Goal: Task Accomplishment & Management: Manage account settings

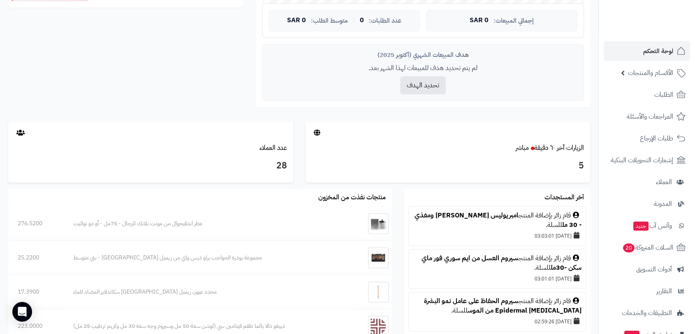
scroll to position [365, 0]
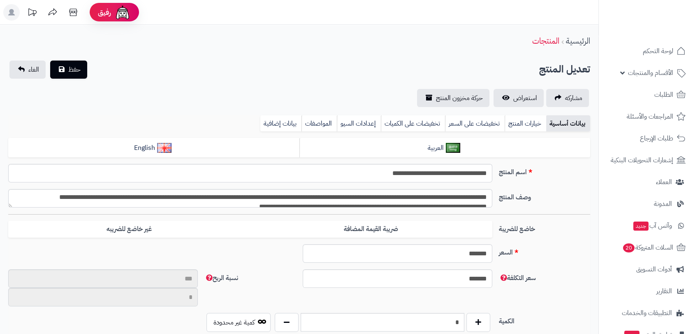
type input "*******"
type input "*********"
type input "*****"
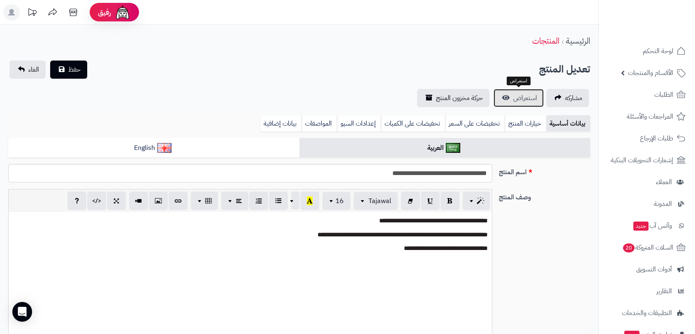
click at [513, 102] on span "استعراض" at bounding box center [525, 98] width 24 height 10
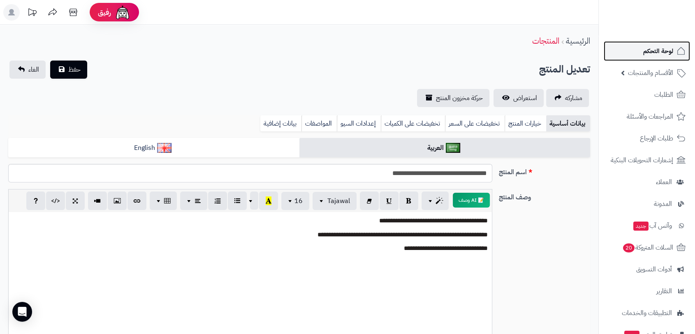
click at [661, 50] on span "لوحة التحكم" at bounding box center [658, 51] width 30 height 12
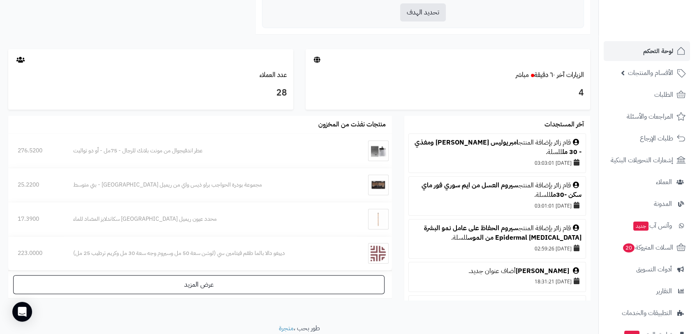
scroll to position [411, 0]
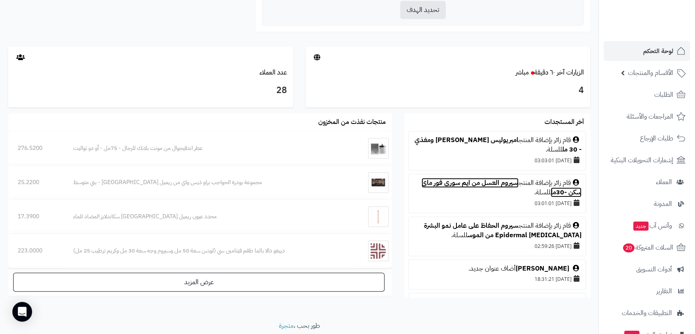
click at [461, 181] on link "سيروم العسل من ايم سوري فور ماي سكن -30مل" at bounding box center [502, 187] width 160 height 19
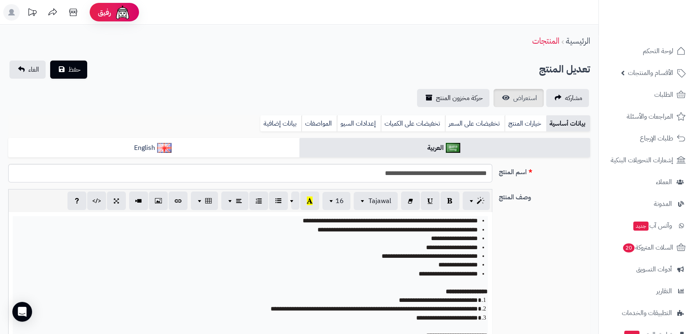
scroll to position [88, 0]
click at [526, 98] on span "استعراض" at bounding box center [525, 98] width 24 height 10
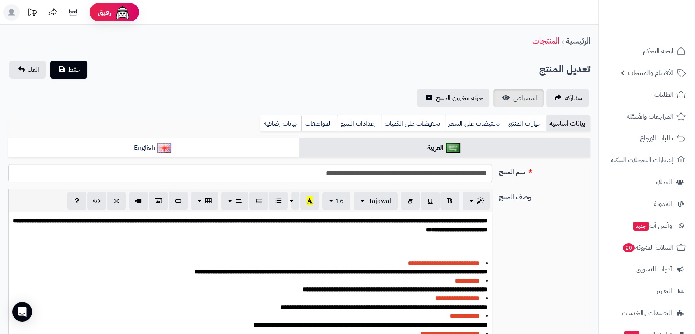
scroll to position [78, 0]
click at [525, 98] on span "استعراض" at bounding box center [525, 98] width 24 height 10
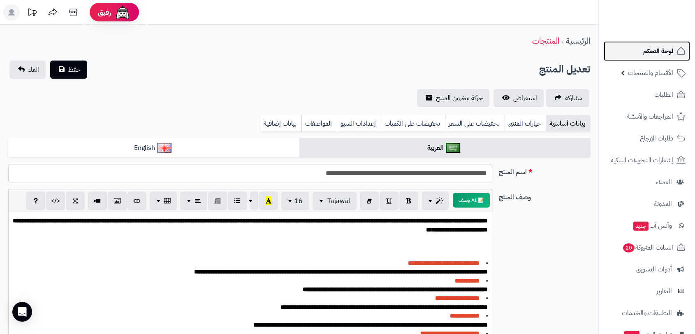
click at [655, 50] on span "لوحة التحكم" at bounding box center [658, 51] width 30 height 12
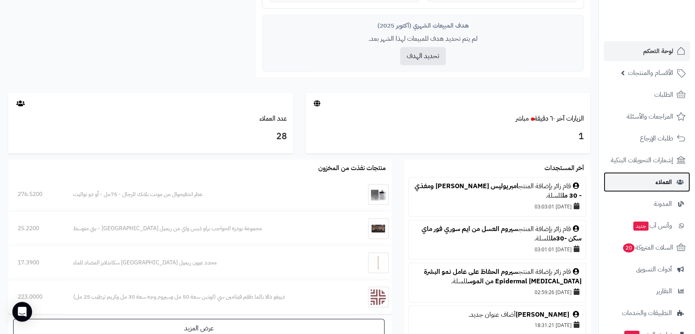
click at [665, 178] on span "العملاء" at bounding box center [664, 182] width 16 height 12
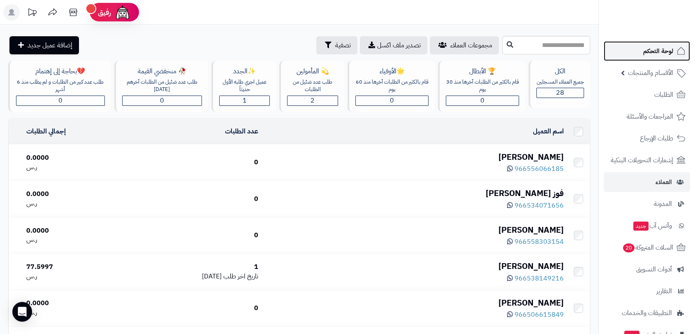
click at [656, 50] on span "لوحة التحكم" at bounding box center [658, 51] width 30 height 12
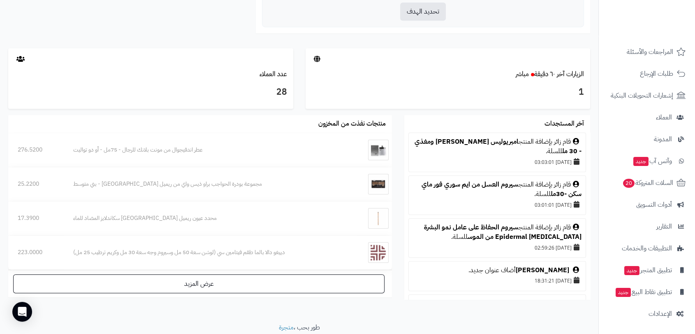
scroll to position [411, 0]
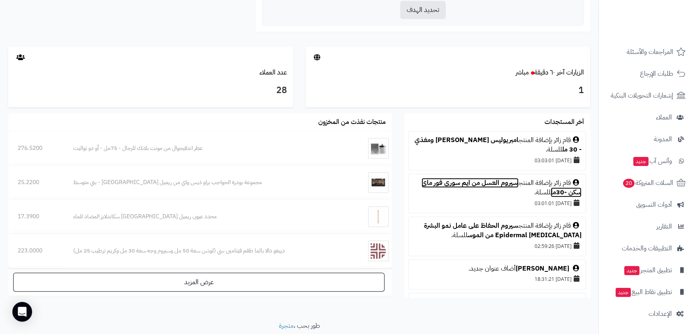
click at [472, 183] on link "سيروم العسل من ايم سوري فور ماي سكن -30مل" at bounding box center [502, 187] width 160 height 19
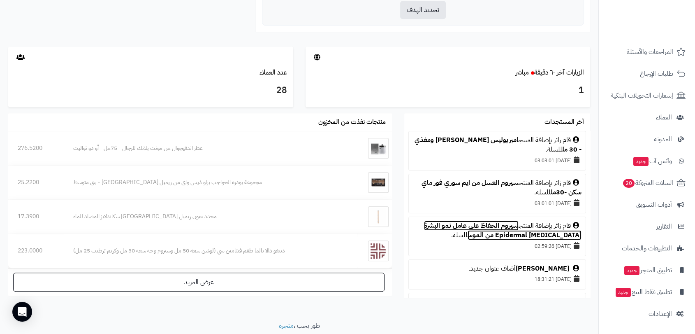
click at [464, 227] on link "سيروم الحفاظ على عامل نمو البشرة Epidermal Growth Factor من الموس" at bounding box center [503, 229] width 158 height 19
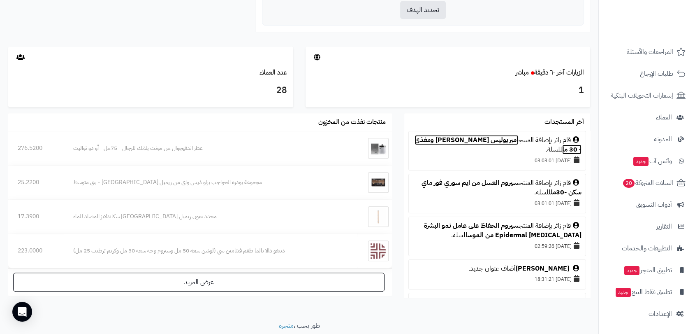
click at [480, 139] on link "امبريوليس كريم لايت مرطب ومغذي - 30 مل" at bounding box center [498, 144] width 167 height 19
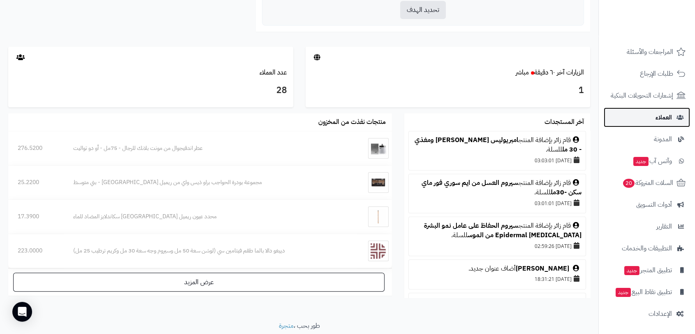
scroll to position [183, 0]
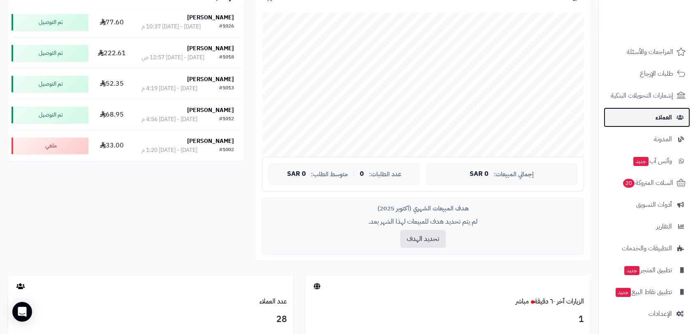
click at [658, 116] on span "العملاء" at bounding box center [664, 117] width 16 height 12
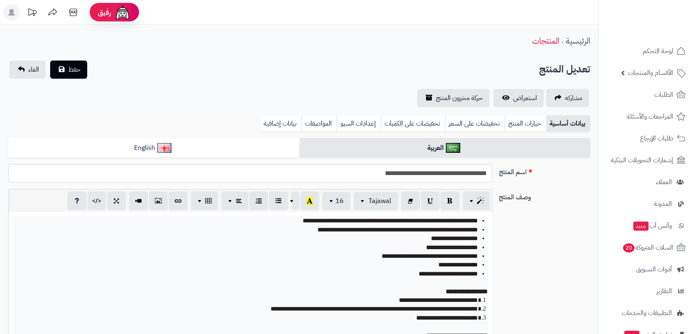
scroll to position [88, 0]
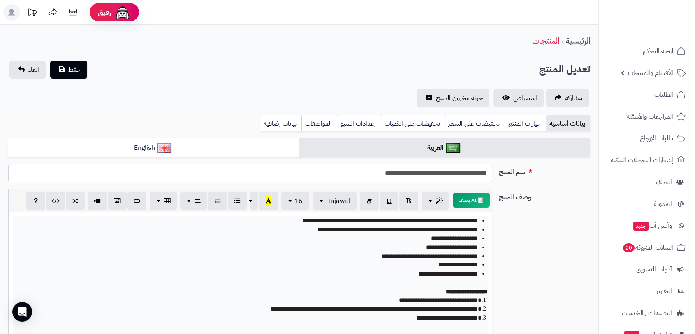
click at [416, 175] on input "**********" at bounding box center [250, 173] width 484 height 19
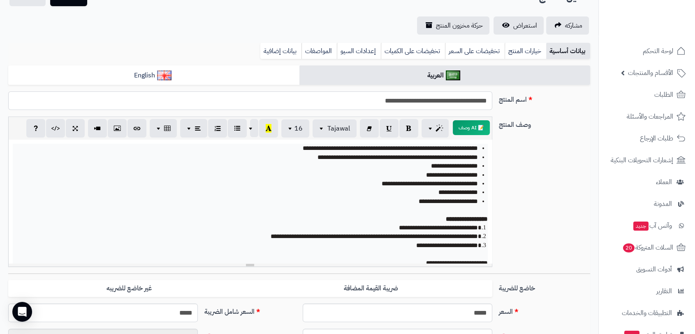
scroll to position [46, 0]
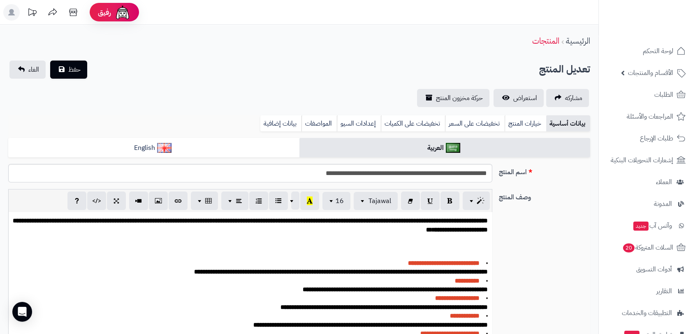
scroll to position [78, 0]
click at [443, 176] on input "**********" at bounding box center [250, 173] width 484 height 19
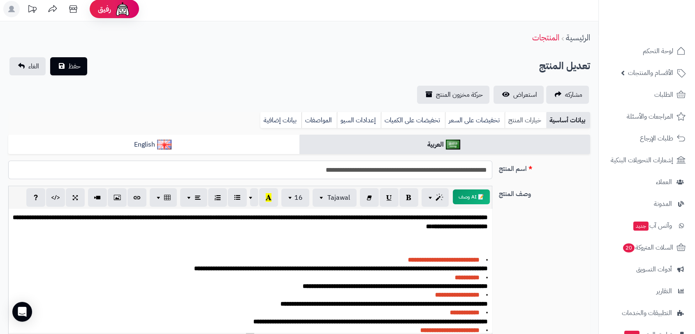
scroll to position [0, 0]
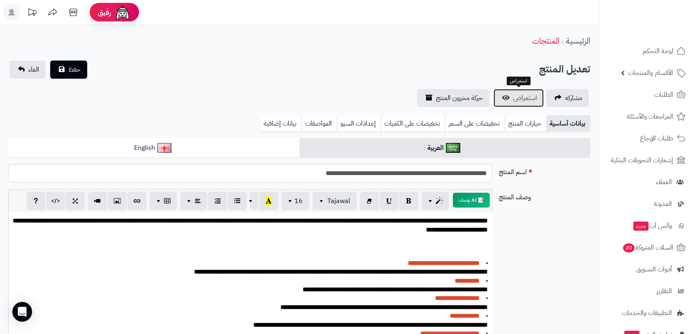
click at [522, 97] on span "استعراض" at bounding box center [525, 98] width 24 height 10
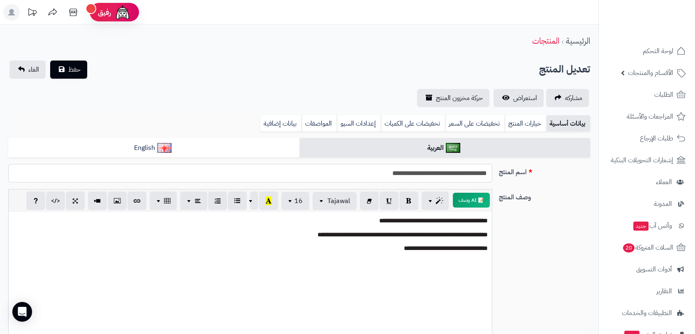
click at [451, 172] on input "**********" at bounding box center [250, 173] width 484 height 19
click at [520, 98] on span "استعراض" at bounding box center [525, 98] width 24 height 10
click at [289, 121] on link "بيانات إضافية" at bounding box center [280, 123] width 41 height 16
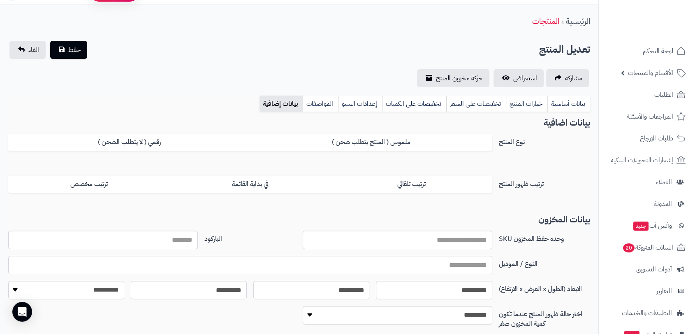
scroll to position [46, 0]
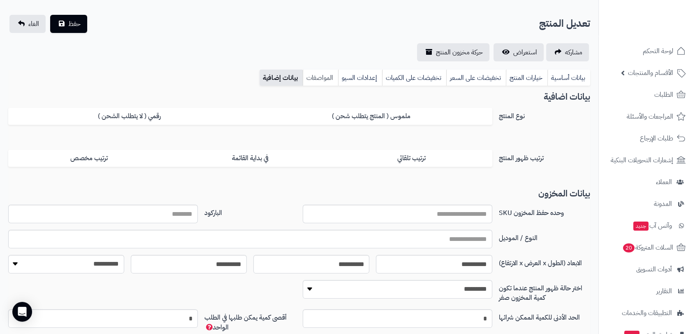
click at [318, 79] on link "المواصفات" at bounding box center [320, 78] width 35 height 16
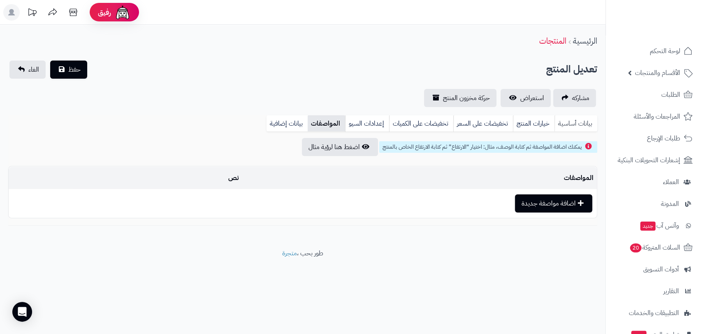
click at [577, 121] on link "بيانات أساسية" at bounding box center [575, 123] width 43 height 16
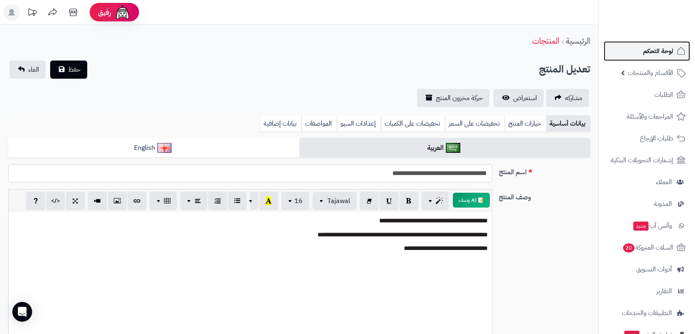
click at [661, 48] on span "لوحة التحكم" at bounding box center [658, 51] width 30 height 12
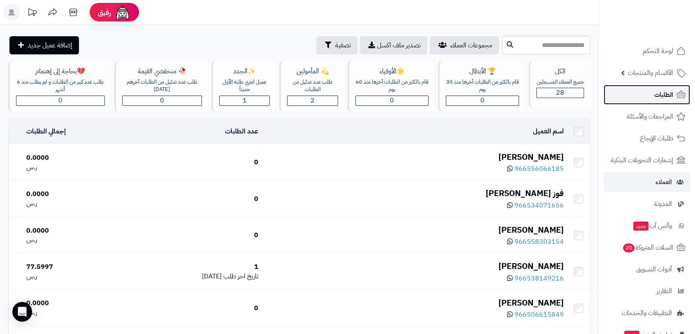
click at [660, 91] on span "الطلبات" at bounding box center [663, 95] width 19 height 12
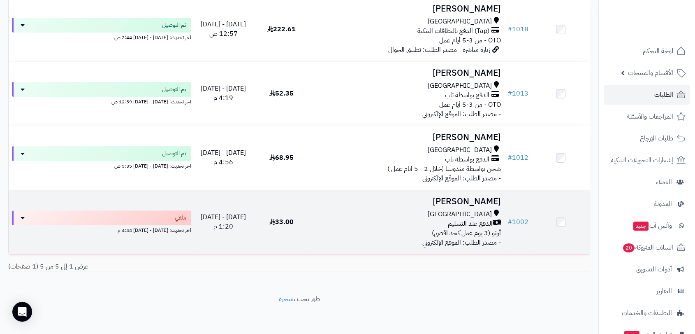
scroll to position [194, 0]
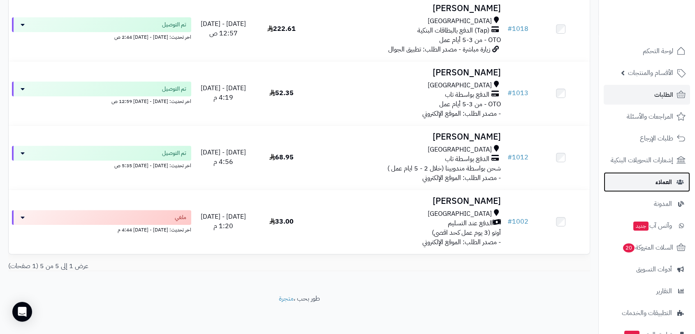
click at [660, 183] on span "العملاء" at bounding box center [664, 182] width 16 height 12
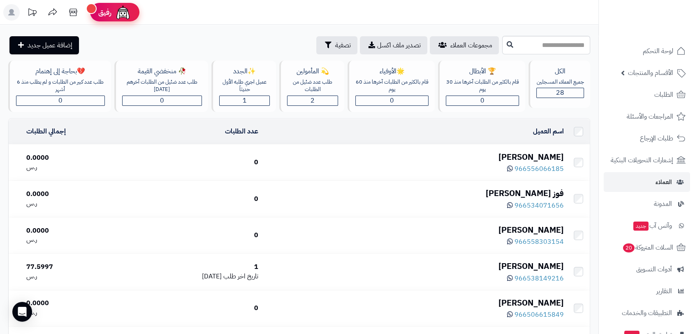
click at [92, 11] on div at bounding box center [91, 8] width 11 height 11
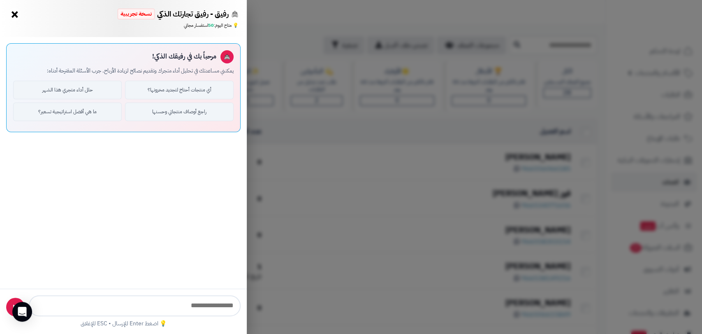
click at [12, 16] on button "×" at bounding box center [14, 14] width 13 height 13
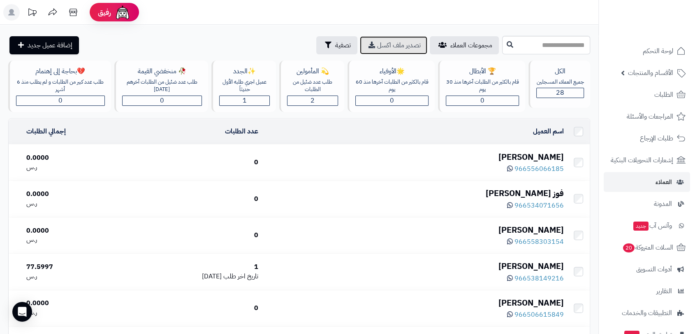
click at [377, 43] on span "تصدير ملف اكسل" at bounding box center [399, 45] width 44 height 10
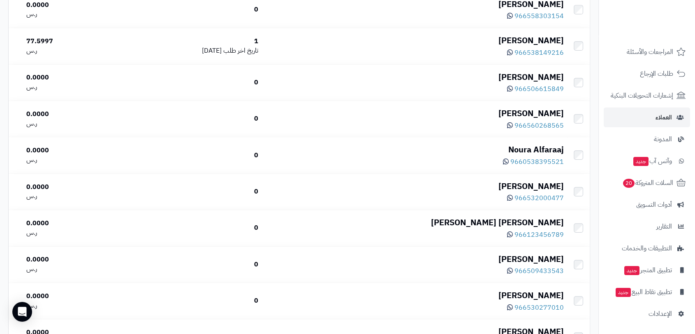
scroll to position [228, 0]
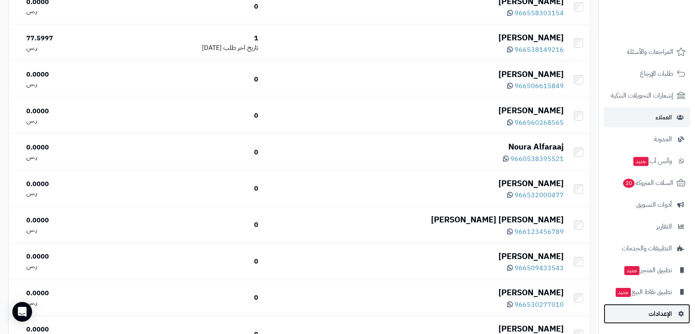
click at [665, 314] on span "الإعدادات" at bounding box center [660, 314] width 23 height 12
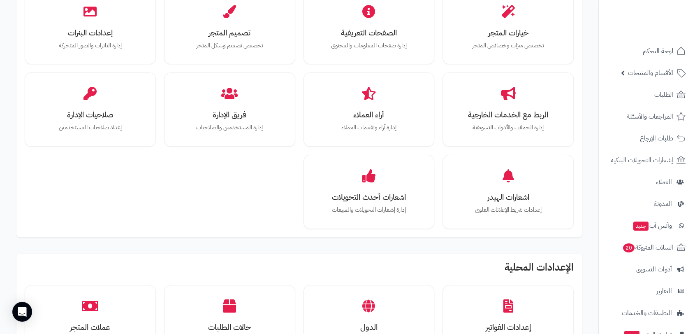
scroll to position [212, 0]
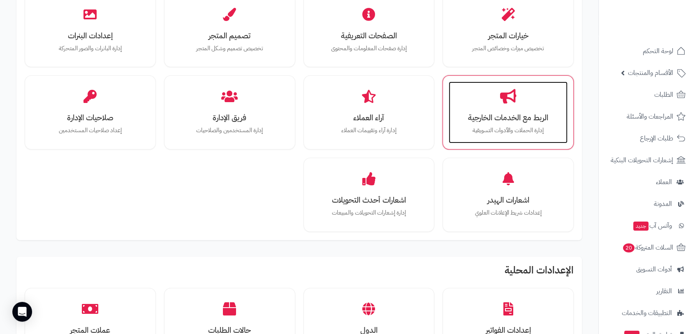
click at [509, 125] on div "الربط مع الخدمات الخارجية إدارة الحملات والأدوات التسويقية" at bounding box center [508, 112] width 119 height 62
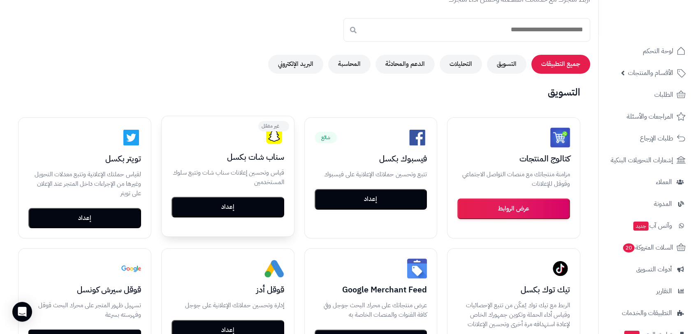
scroll to position [91, 0]
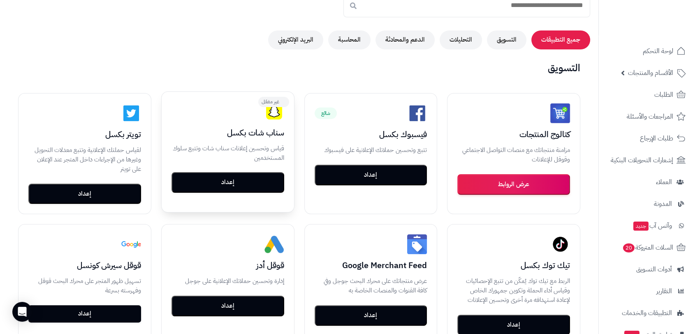
click at [223, 183] on button "إعداد" at bounding box center [228, 182] width 113 height 21
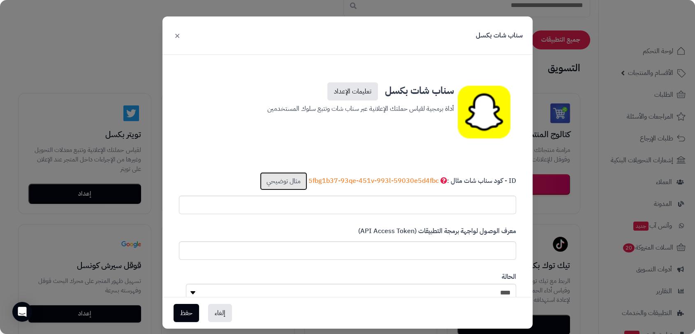
click at [290, 182] on link "مثال توضيحي" at bounding box center [283, 181] width 47 height 18
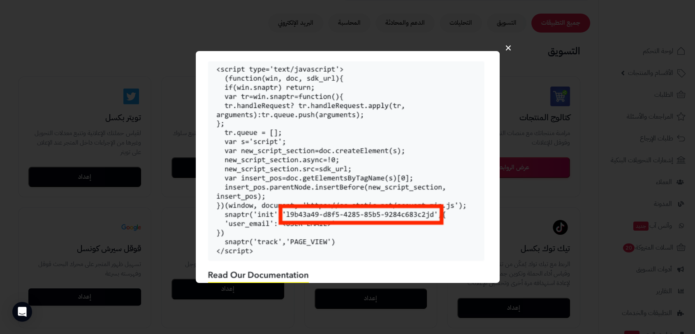
scroll to position [137, 0]
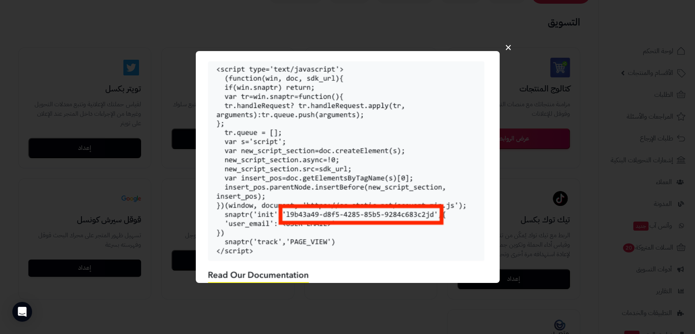
click at [505, 48] on button "×" at bounding box center [509, 47] width 16 height 26
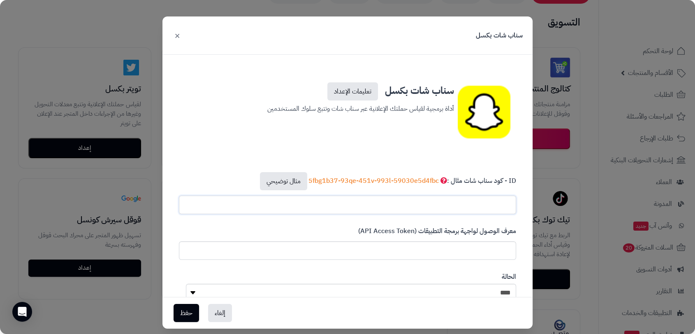
click at [463, 211] on input "text" at bounding box center [347, 204] width 337 height 19
click at [360, 93] on link "تعليمات الإعداد" at bounding box center [352, 91] width 51 height 18
click at [181, 34] on button "×" at bounding box center [177, 35] width 10 height 18
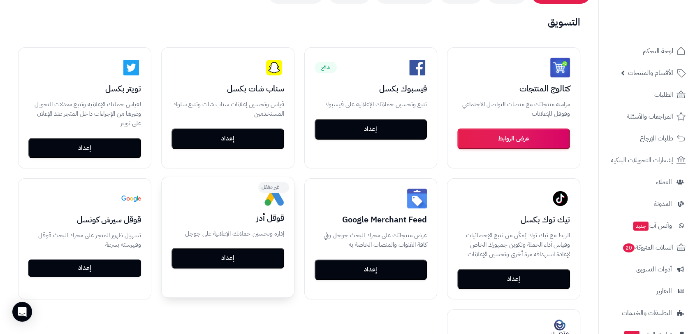
click at [234, 257] on button "إعداد" at bounding box center [228, 258] width 113 height 21
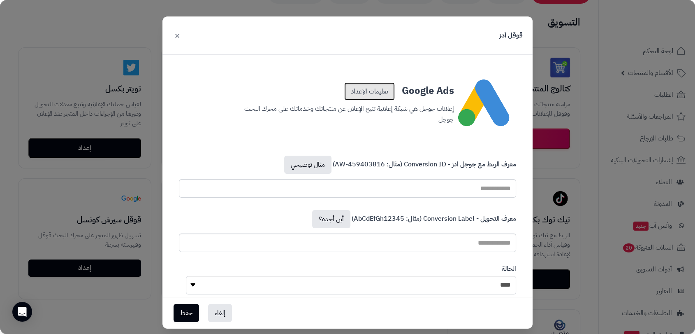
click at [371, 90] on link "تعليمات الإعداد" at bounding box center [369, 91] width 51 height 18
click at [314, 165] on link "مثال توضيحي" at bounding box center [307, 164] width 47 height 18
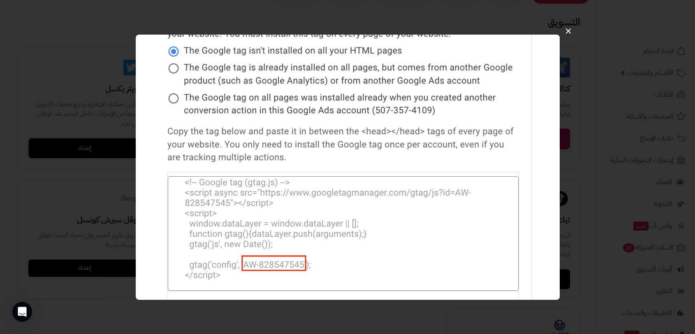
click at [570, 27] on button "×" at bounding box center [569, 31] width 16 height 26
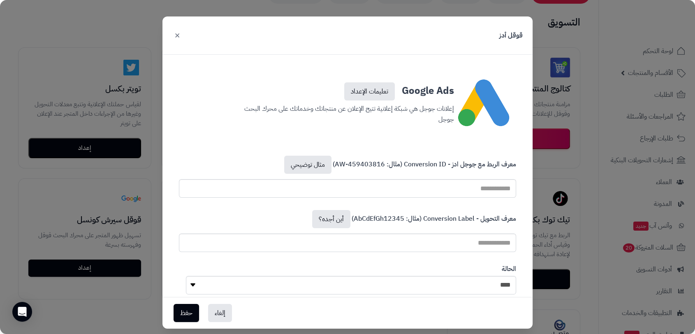
click at [180, 35] on button "×" at bounding box center [177, 35] width 10 height 18
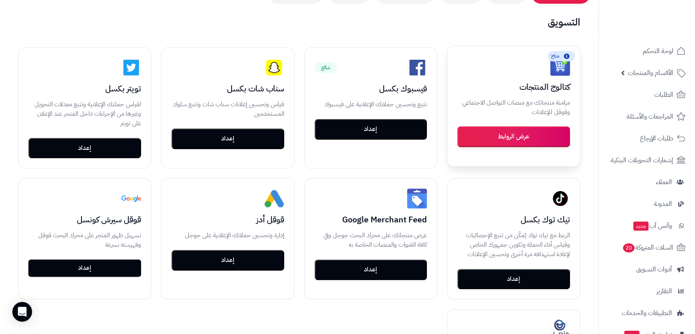
click at [517, 136] on button "عرض الروابط" at bounding box center [513, 136] width 113 height 21
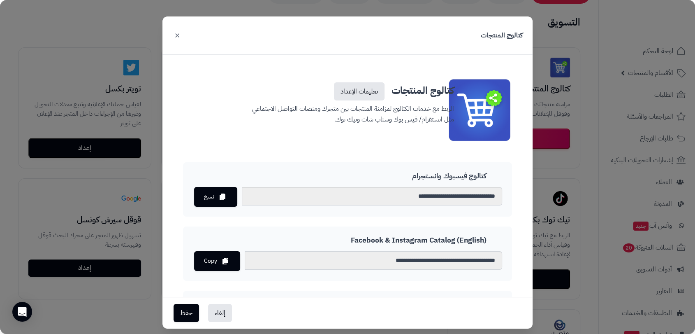
click at [182, 37] on button "×" at bounding box center [177, 35] width 10 height 18
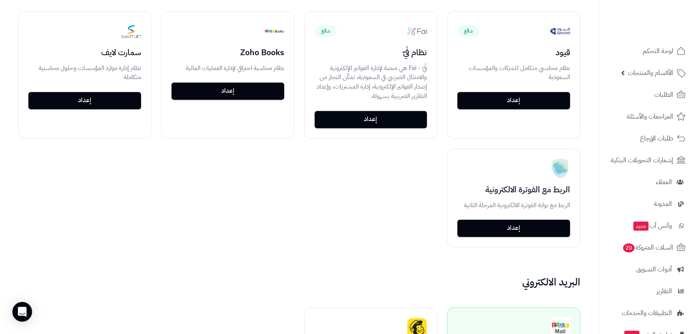
scroll to position [1096, 0]
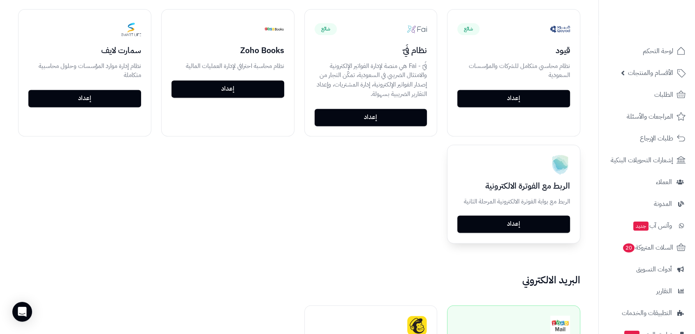
click at [519, 222] on link "إعداد" at bounding box center [513, 223] width 113 height 17
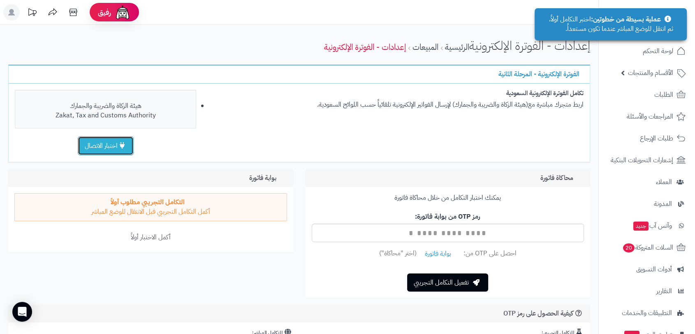
click at [102, 146] on button "اختبار الاتصال" at bounding box center [106, 145] width 56 height 19
click at [468, 232] on input "text" at bounding box center [448, 232] width 273 height 19
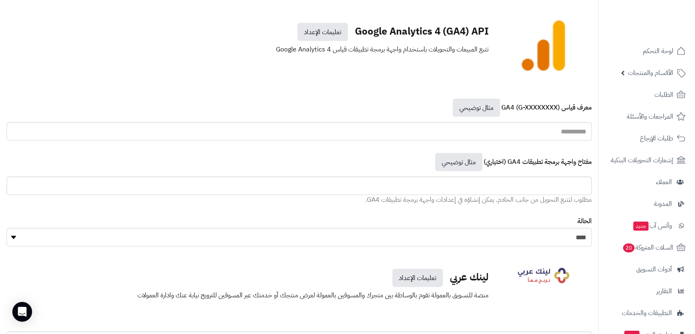
scroll to position [1691, 0]
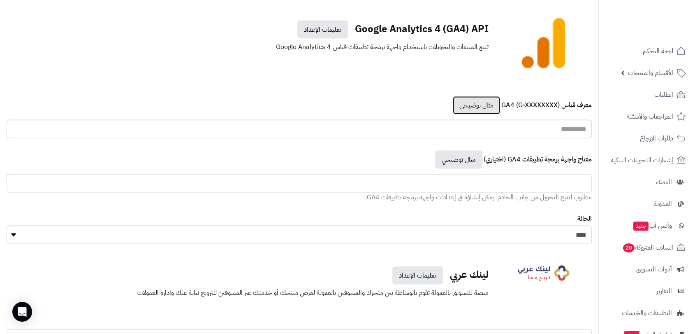
click at [473, 106] on link "مثال توضيحي" at bounding box center [476, 105] width 47 height 18
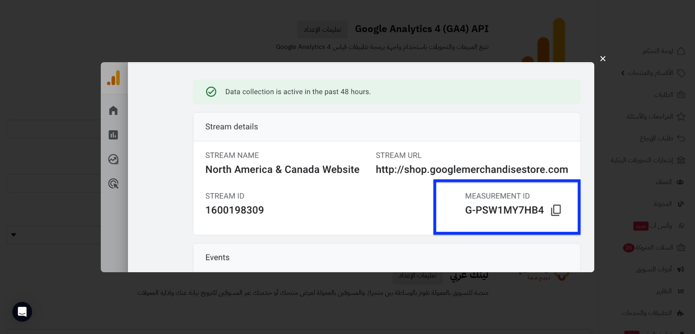
click at [601, 56] on button "×" at bounding box center [603, 58] width 16 height 26
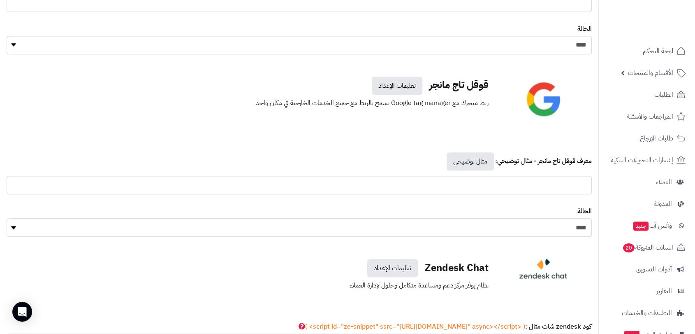
scroll to position [3656, 0]
click at [472, 160] on link "مثال توضيحي" at bounding box center [470, 162] width 47 height 18
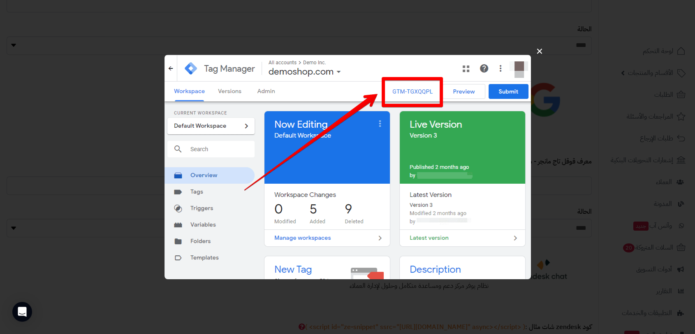
click at [540, 49] on button "×" at bounding box center [540, 51] width 16 height 26
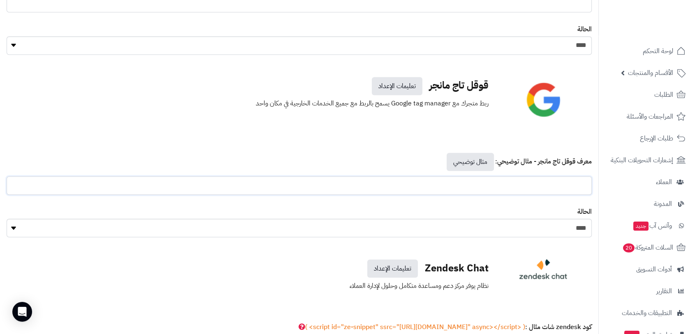
click at [556, 184] on input "text" at bounding box center [299, 185] width 585 height 19
click at [398, 82] on link "تعليمات الإعداد" at bounding box center [397, 86] width 51 height 18
click at [464, 163] on link "مثال توضيحي" at bounding box center [470, 162] width 47 height 18
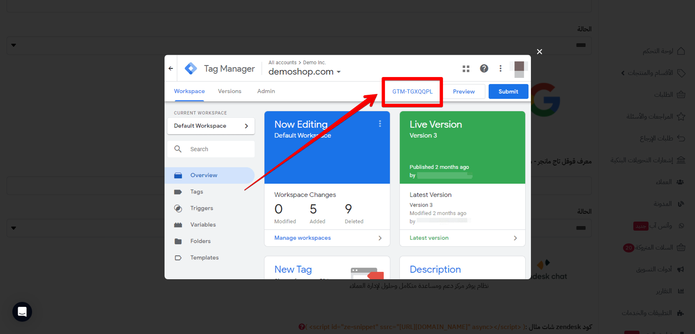
click at [564, 185] on div "×" at bounding box center [347, 167] width 695 height 334
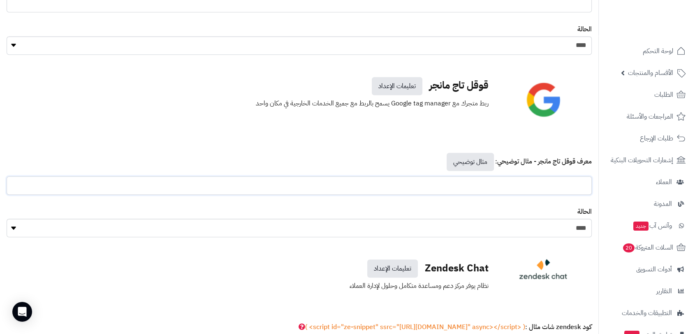
click at [564, 182] on input "text" at bounding box center [299, 185] width 585 height 19
paste input "**********"
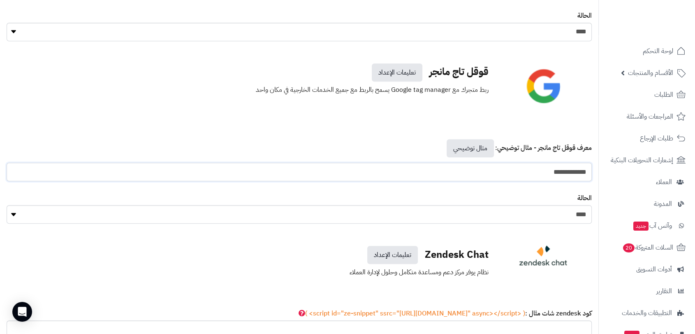
scroll to position [3702, 0]
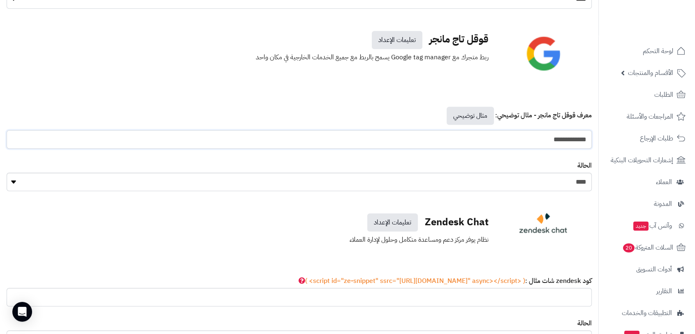
type input "**********"
click at [512, 185] on select "**** ****" at bounding box center [299, 181] width 585 height 19
click at [587, 205] on div "Zendesk Chat تعليمات الإعداد نظام يوفر مركز دعم ومساعدة متكامل وحلول لإدارة الع…" at bounding box center [299, 229] width 598 height 51
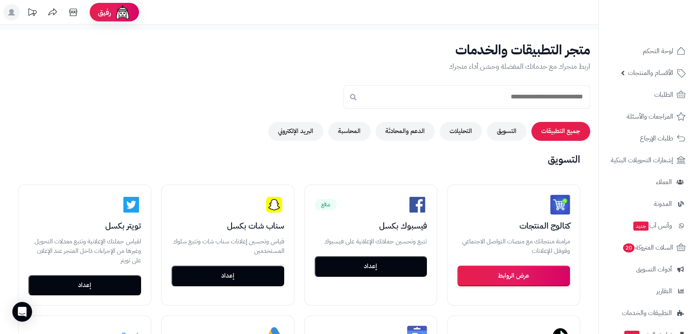
scroll to position [0, 0]
click at [665, 50] on span "لوحة التحكم" at bounding box center [658, 51] width 30 height 12
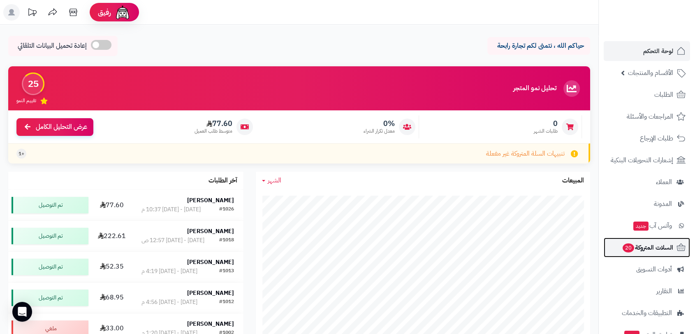
click at [645, 244] on span "السلات المتروكة 20" at bounding box center [647, 247] width 51 height 12
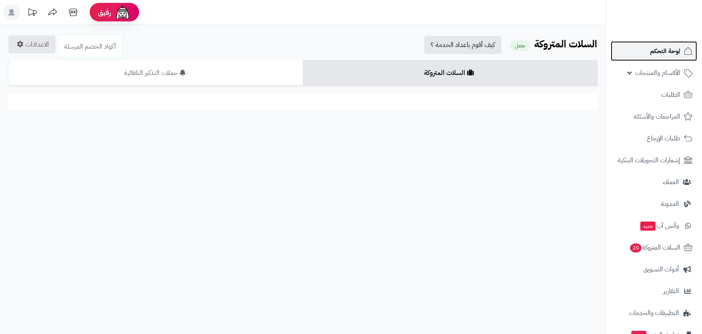
click at [664, 50] on span "لوحة التحكم" at bounding box center [665, 51] width 30 height 12
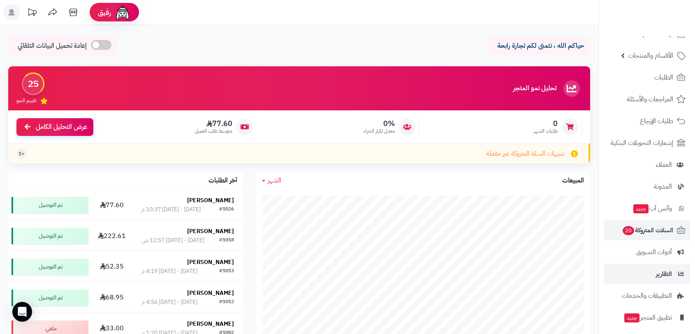
scroll to position [65, 0]
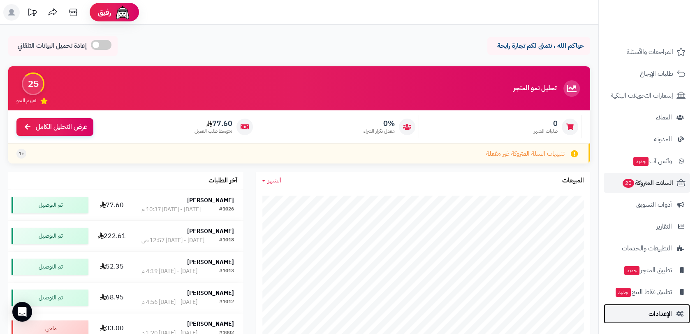
click at [665, 313] on span "الإعدادات" at bounding box center [660, 314] width 23 height 12
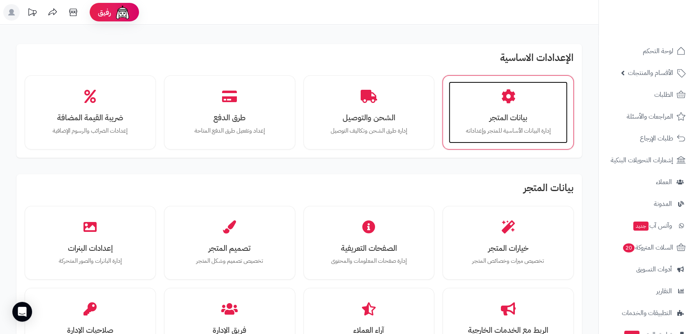
click at [506, 113] on h3 "بيانات المتجر" at bounding box center [508, 117] width 102 height 9
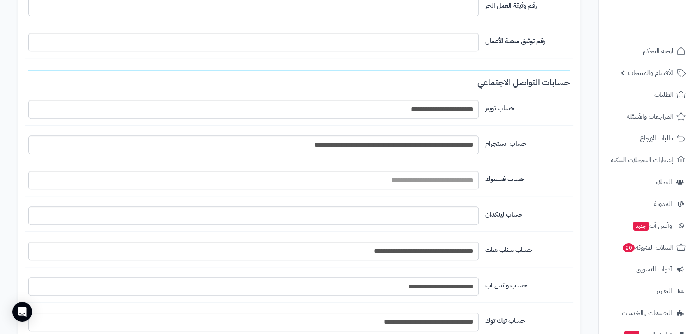
scroll to position [640, 0]
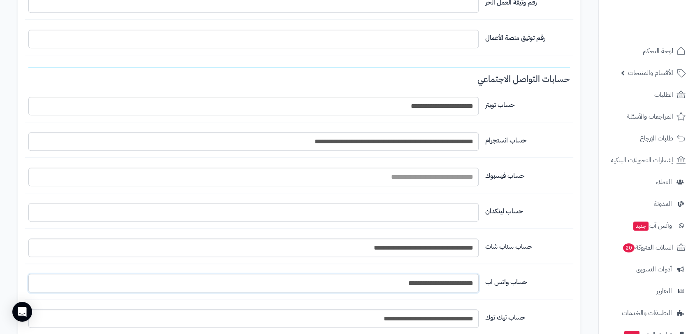
click at [447, 281] on input "**********" at bounding box center [253, 283] width 450 height 19
click at [447, 282] on input "**********" at bounding box center [253, 283] width 450 height 19
click at [445, 138] on input "**********" at bounding box center [253, 141] width 450 height 19
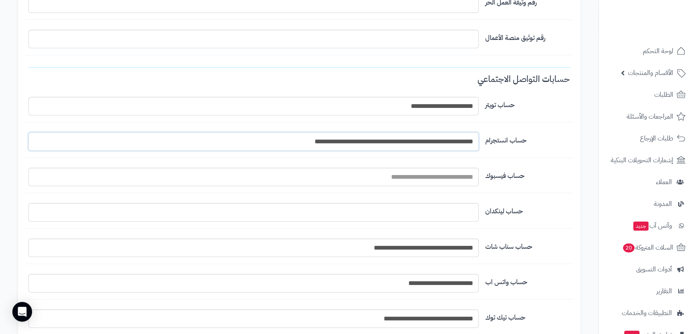
click at [445, 138] on input "**********" at bounding box center [253, 141] width 450 height 19
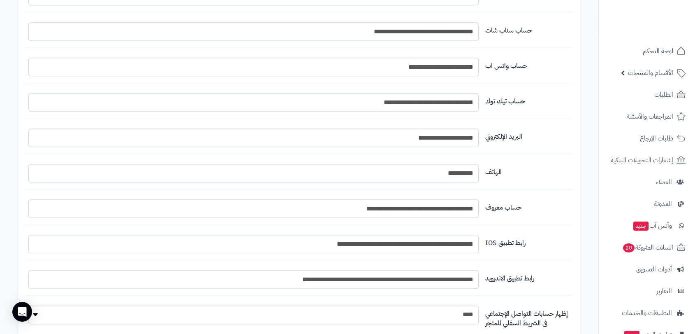
scroll to position [936, 0]
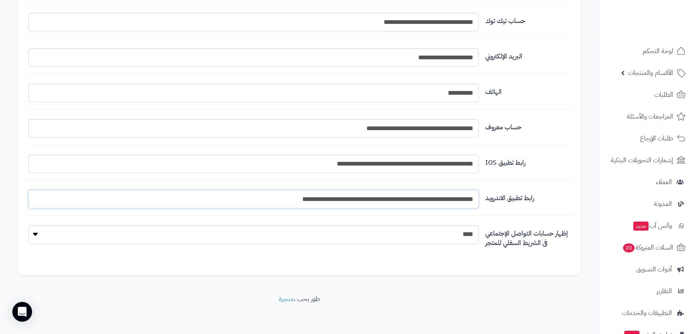
click at [433, 198] on input "**********" at bounding box center [253, 199] width 450 height 19
click at [426, 165] on input "**********" at bounding box center [253, 163] width 450 height 19
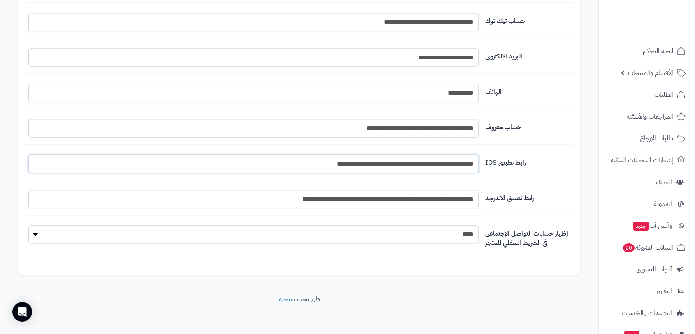
click at [426, 165] on input "**********" at bounding box center [253, 163] width 450 height 19
click at [661, 46] on span "لوحة التحكم" at bounding box center [658, 51] width 30 height 12
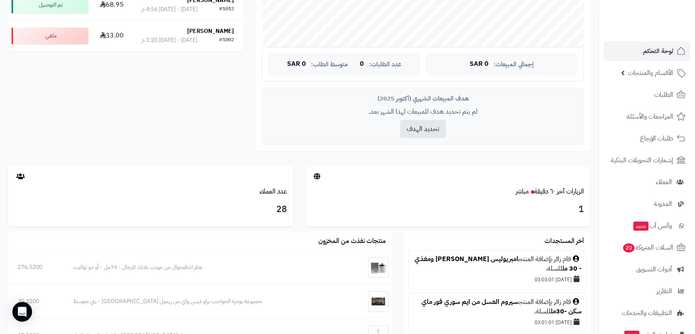
scroll to position [302, 0]
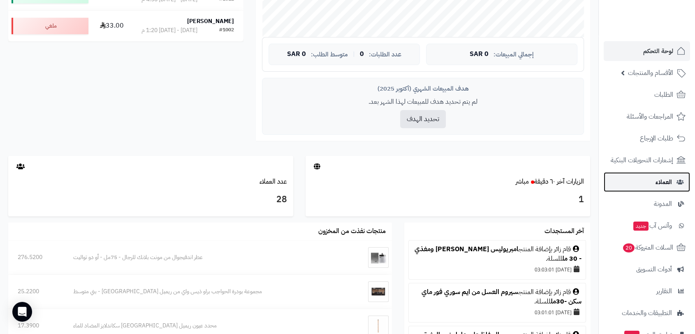
click at [665, 185] on span "العملاء" at bounding box center [664, 182] width 16 height 12
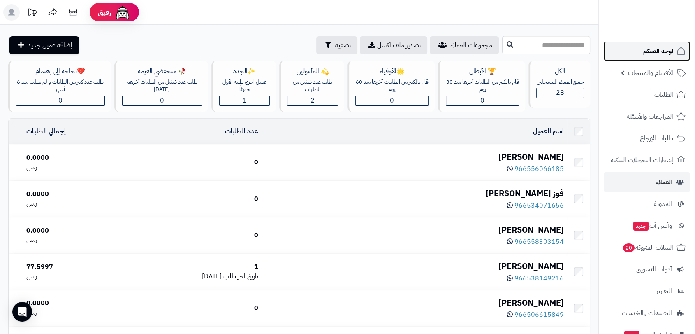
click at [667, 49] on span "لوحة التحكم" at bounding box center [658, 51] width 30 height 12
